Goal: Obtain resource: Download file/media

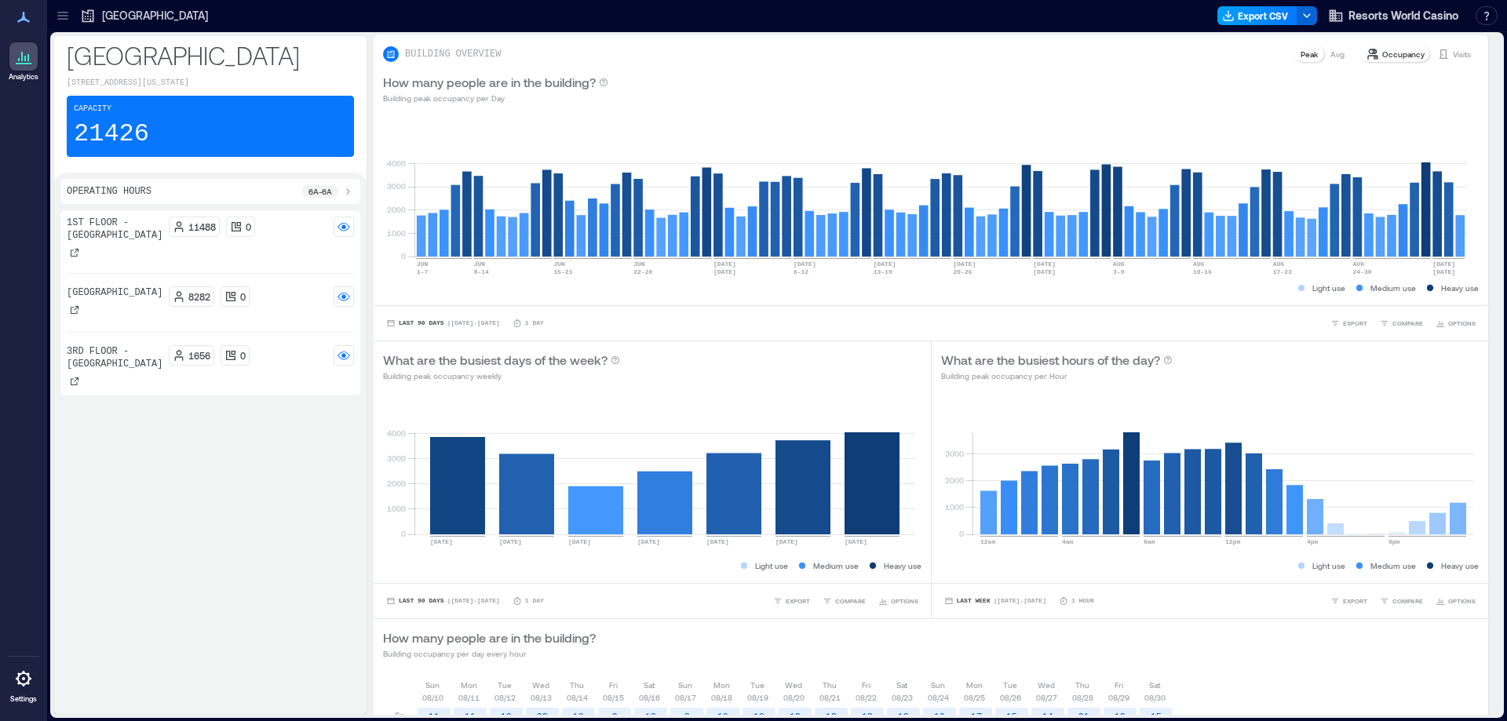
click at [1266, 11] on button "Export CSV" at bounding box center [1257, 15] width 80 height 19
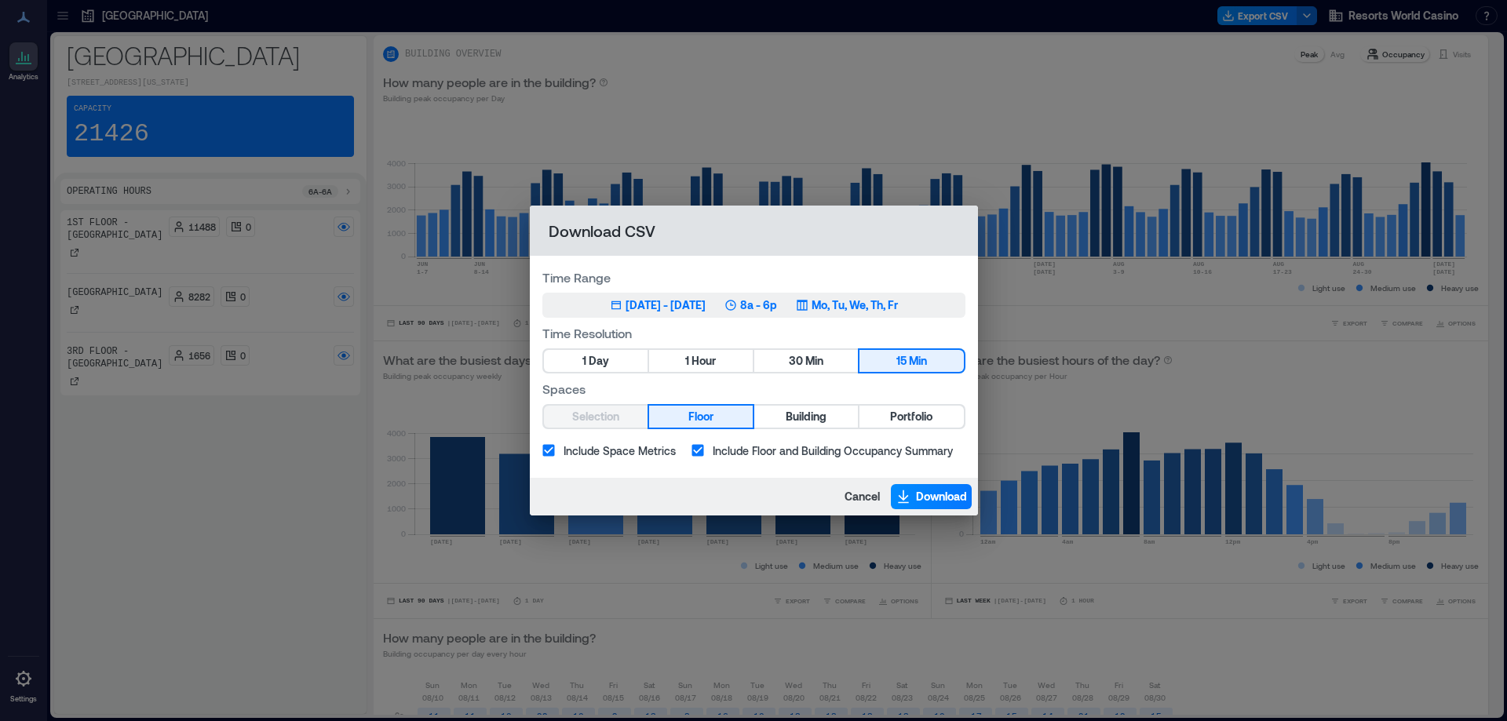
click at [696, 303] on div "Jun 3, 2025 - Sep 2, 2025" at bounding box center [666, 306] width 80 height 16
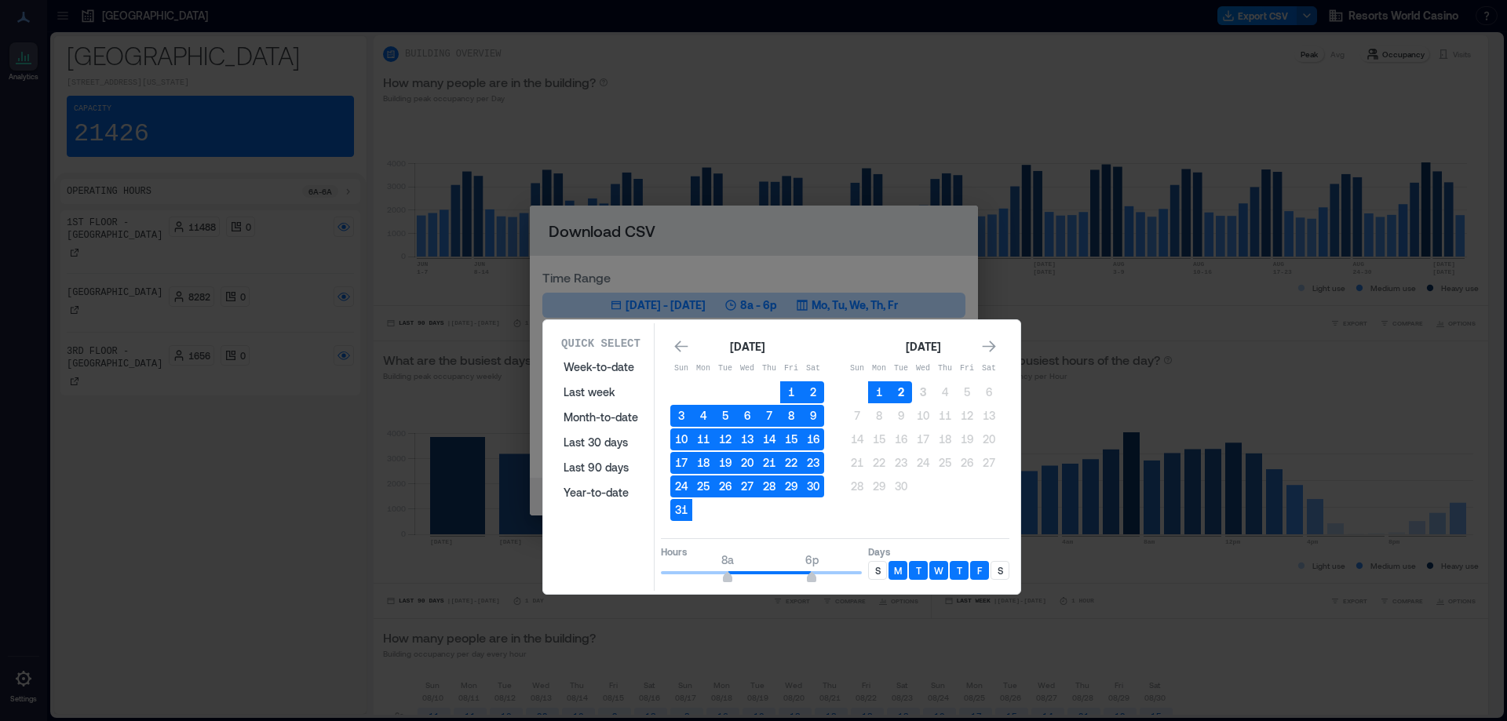
click at [899, 386] on button "2" at bounding box center [901, 392] width 22 height 22
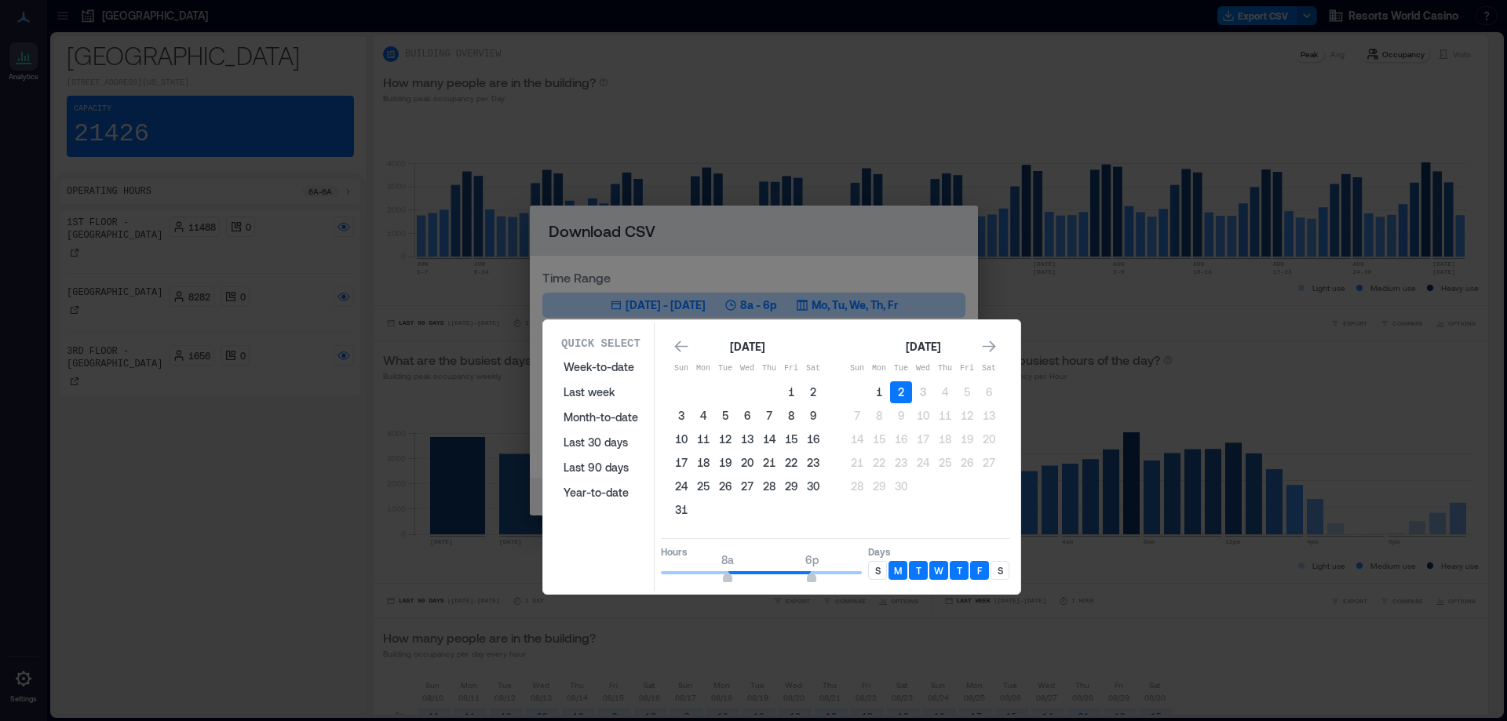
type input "*"
drag, startPoint x: 728, startPoint y: 570, endPoint x: 621, endPoint y: 574, distance: 107.6
click at [621, 574] on div "Quick Select Week-to-date Last week Month-to-date Last 30 days Last 90 days Yea…" at bounding box center [782, 457] width 468 height 268
drag, startPoint x: 808, startPoint y: 581, endPoint x: 853, endPoint y: 573, distance: 46.2
click at [853, 576] on span "11p" at bounding box center [853, 579] width 9 height 6
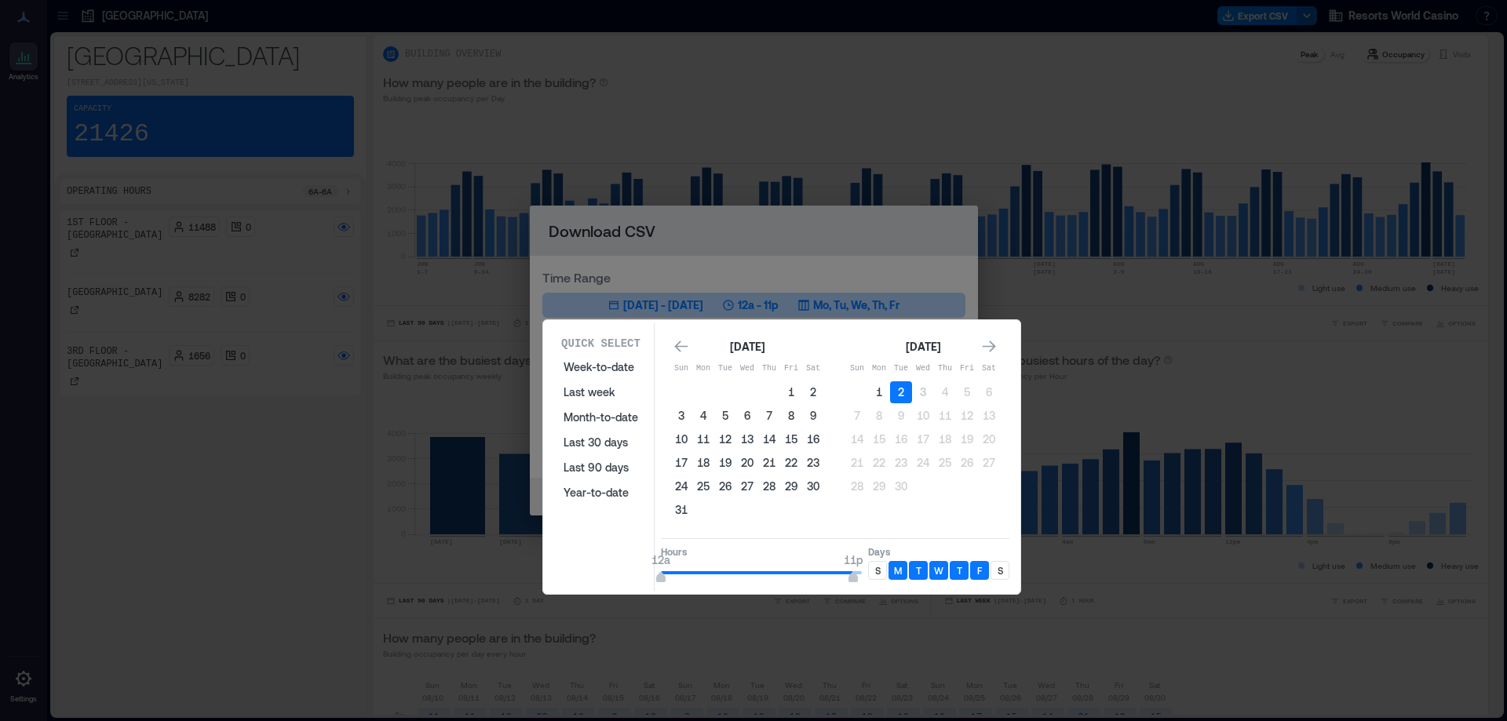
type input "**"
drag, startPoint x: 852, startPoint y: 579, endPoint x: 881, endPoint y: 573, distance: 29.6
click at [881, 573] on div "Hours 12a 12a Days S M T W T F S" at bounding box center [835, 561] width 349 height 46
click at [875, 571] on p "S" at bounding box center [877, 570] width 5 height 13
click at [996, 568] on div "S" at bounding box center [1000, 570] width 19 height 19
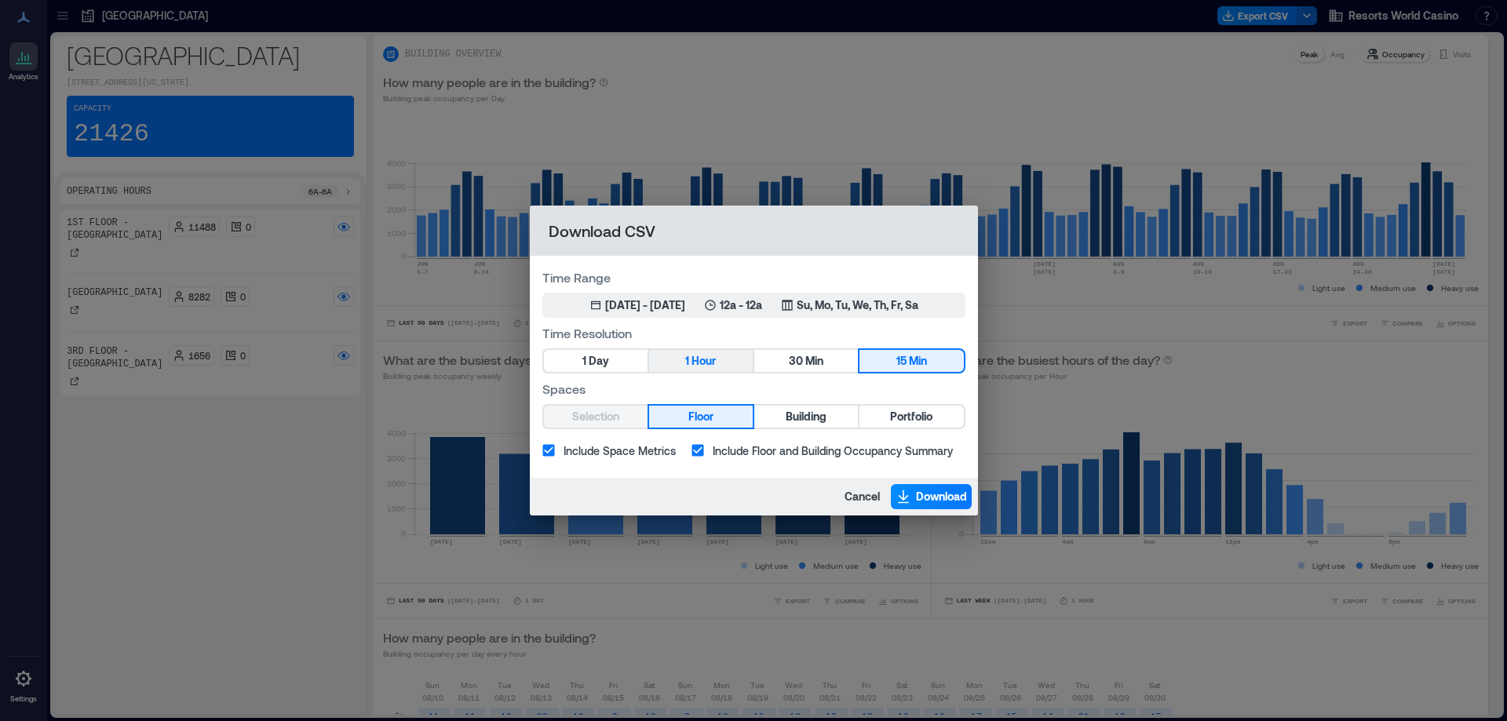
click at [714, 355] on span "Hour" at bounding box center [704, 362] width 24 height 20
click at [912, 413] on span "Portfolio" at bounding box center [911, 417] width 42 height 20
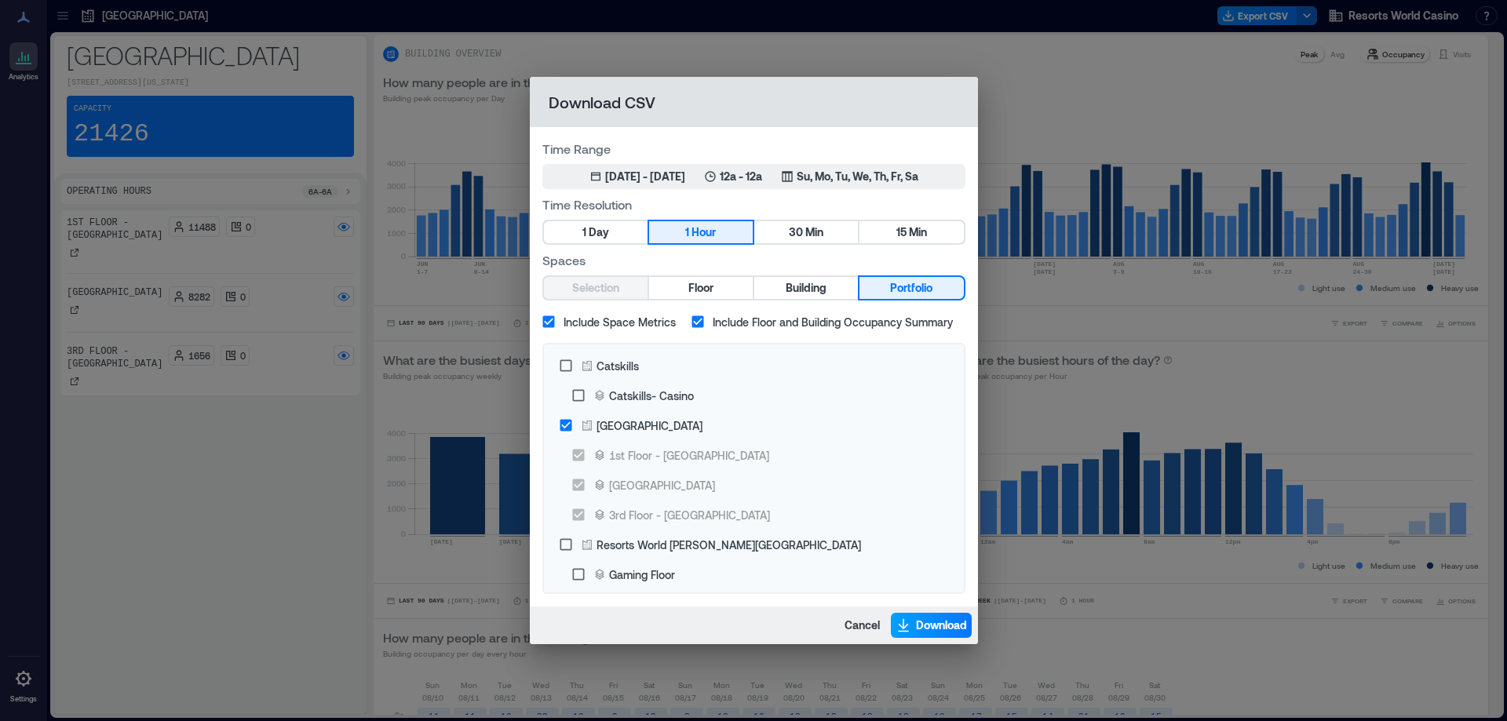
click at [936, 622] on span "Download" at bounding box center [941, 626] width 51 height 16
